Goal: Find specific page/section: Find specific page/section

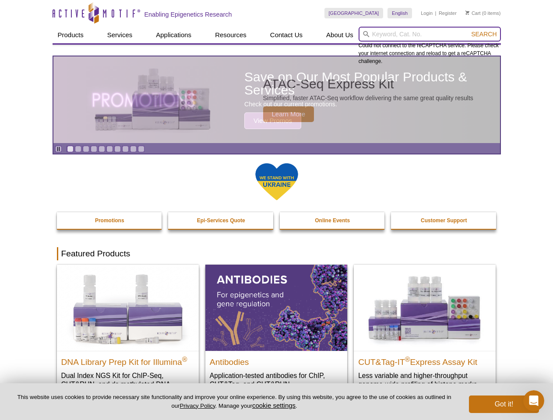
click at [429, 34] on input "search" at bounding box center [429, 34] width 142 height 15
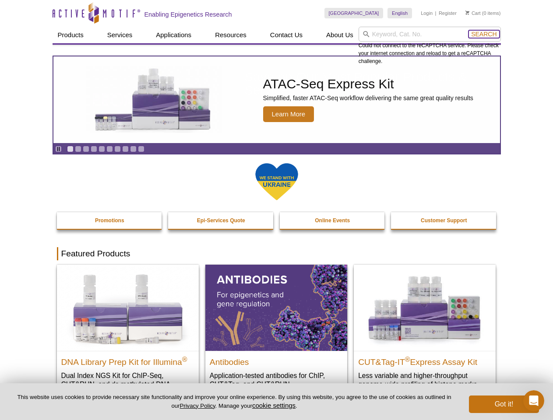
click at [484, 34] on span "Search" at bounding box center [483, 34] width 25 height 7
click at [58, 149] on icon "Pause" at bounding box center [59, 149] width 6 height 6
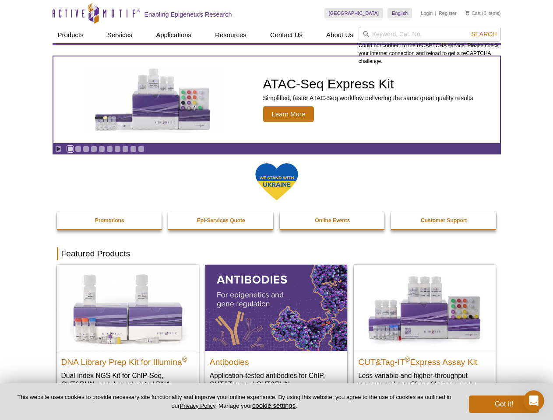
click at [70, 149] on link "Go to slide 1" at bounding box center [70, 149] width 7 height 7
click at [78, 149] on link "Go to slide 2" at bounding box center [78, 149] width 7 height 7
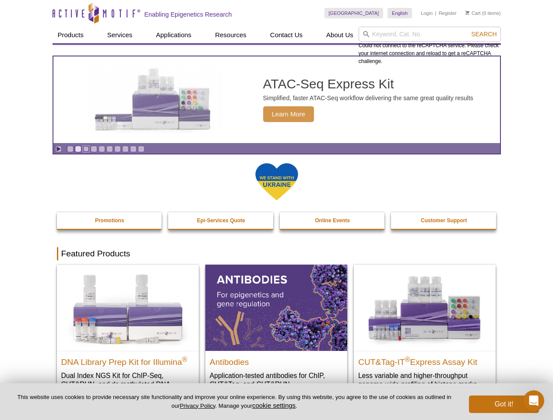
click at [86, 149] on link "Go to slide 3" at bounding box center [86, 149] width 7 height 7
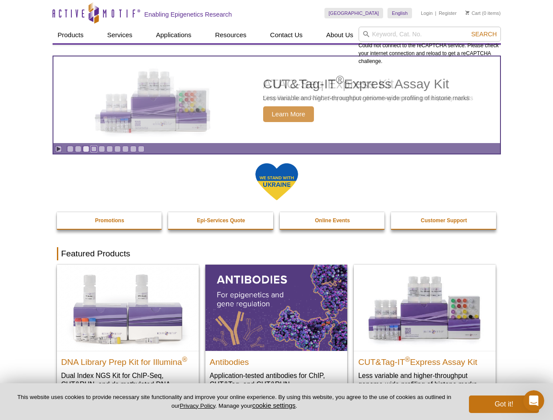
click at [94, 149] on link "Go to slide 4" at bounding box center [94, 149] width 7 height 7
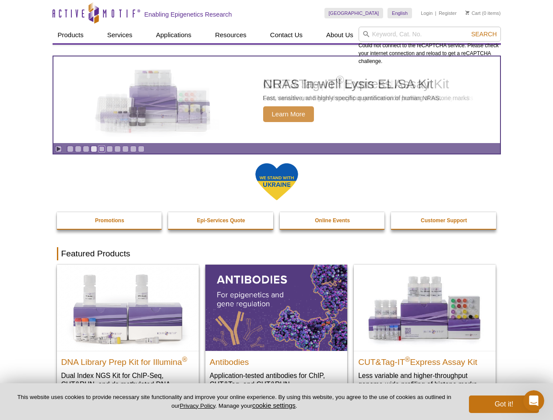
click at [102, 149] on link "Go to slide 5" at bounding box center [101, 149] width 7 height 7
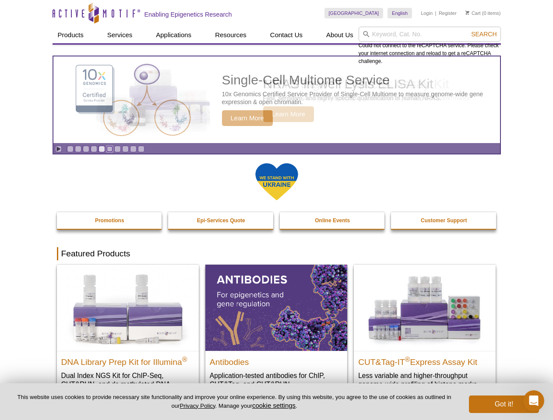
click at [109, 149] on link "Go to slide 6" at bounding box center [109, 149] width 7 height 7
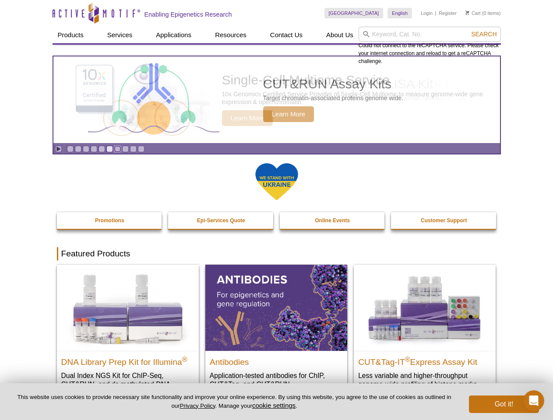
click at [117, 149] on link "Go to slide 7" at bounding box center [117, 149] width 7 height 7
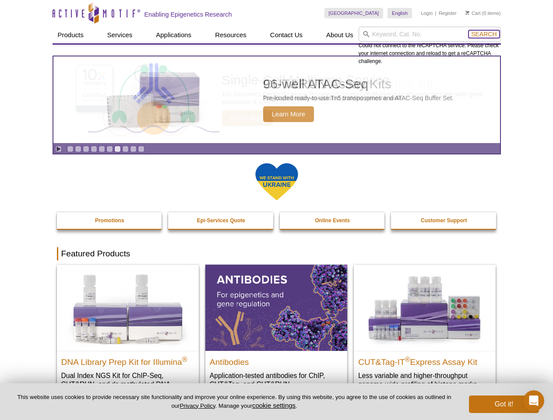
click at [484, 34] on span "Search" at bounding box center [483, 34] width 25 height 7
